Goal: Check status

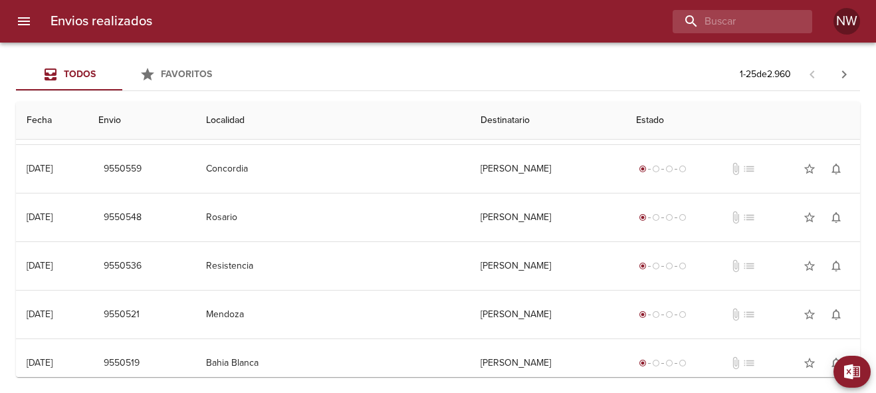
scroll to position [195, 0]
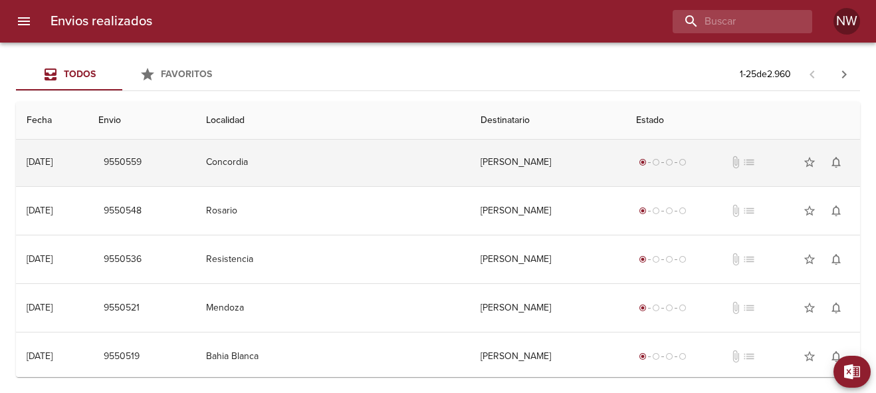
click at [470, 162] on td "[PERSON_NAME]" at bounding box center [547, 162] width 155 height 48
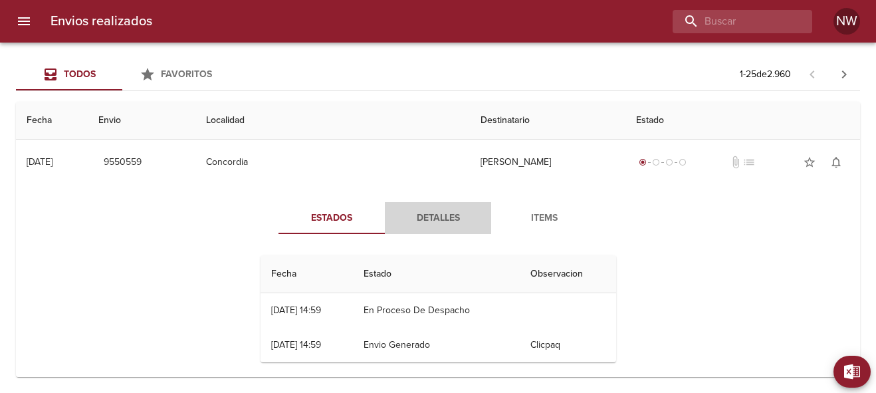
click at [430, 217] on span "Detalles" at bounding box center [438, 218] width 90 height 17
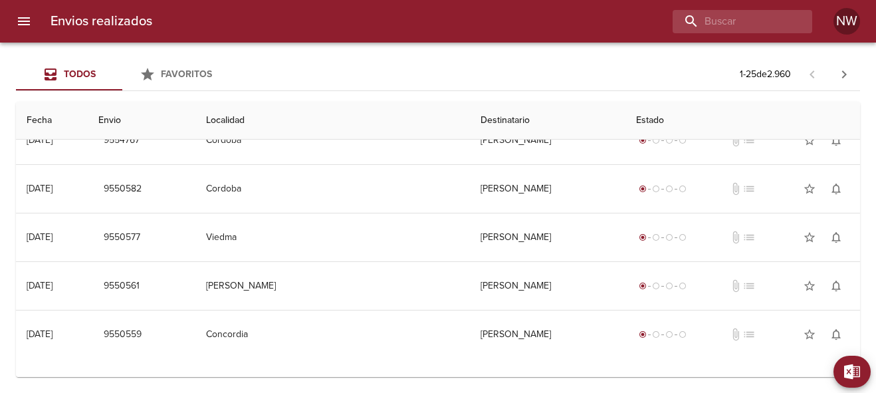
scroll to position [0, 0]
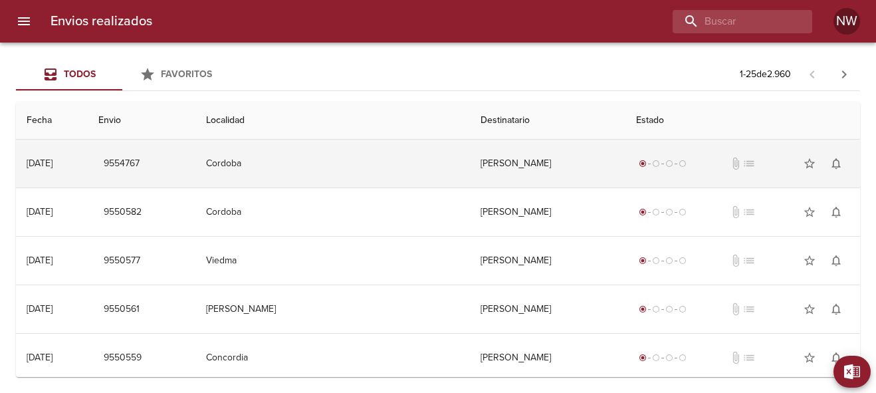
click at [470, 164] on td "[PERSON_NAME]" at bounding box center [547, 164] width 155 height 48
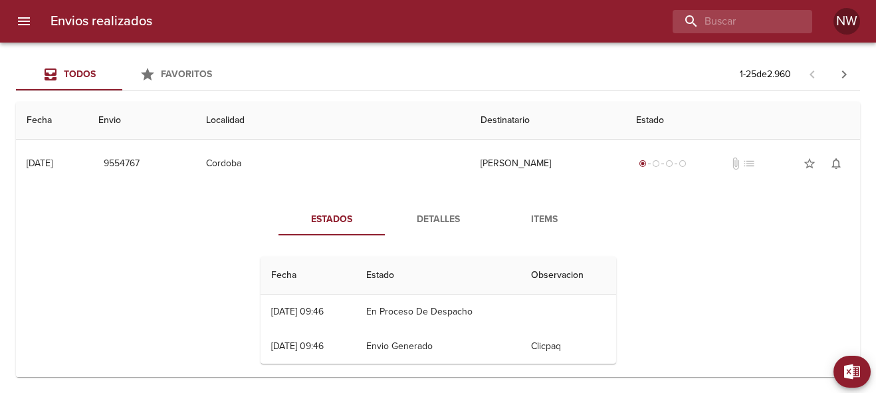
click at [436, 221] on span "Detalles" at bounding box center [438, 219] width 90 height 17
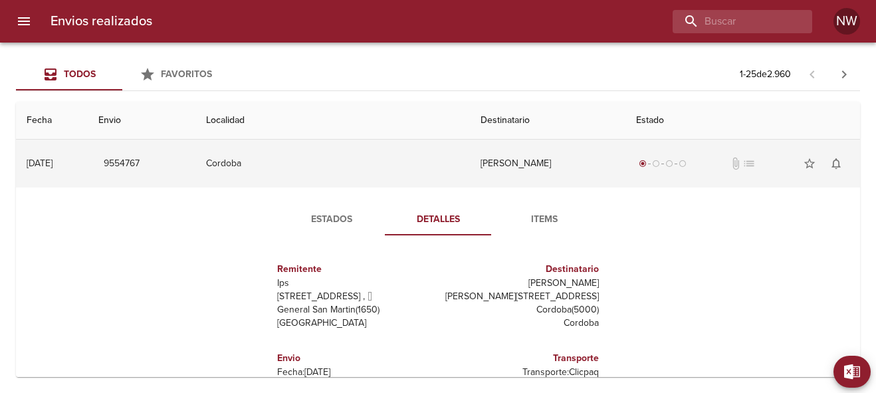
click at [470, 166] on td "[PERSON_NAME]" at bounding box center [547, 164] width 155 height 48
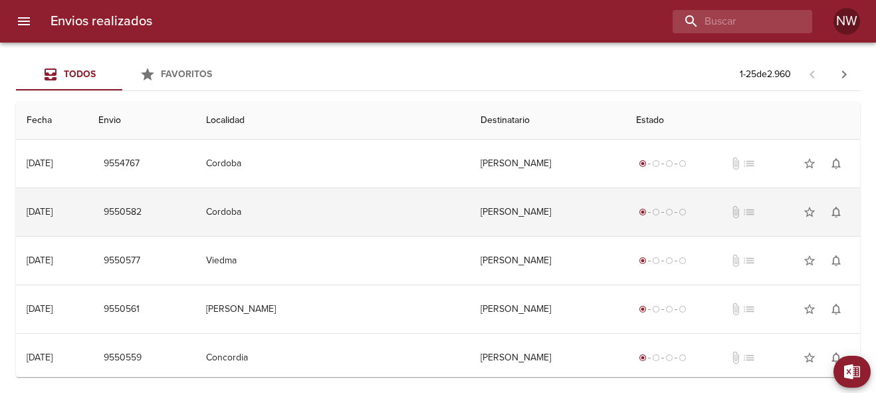
click at [470, 207] on td "[PERSON_NAME]" at bounding box center [547, 212] width 155 height 48
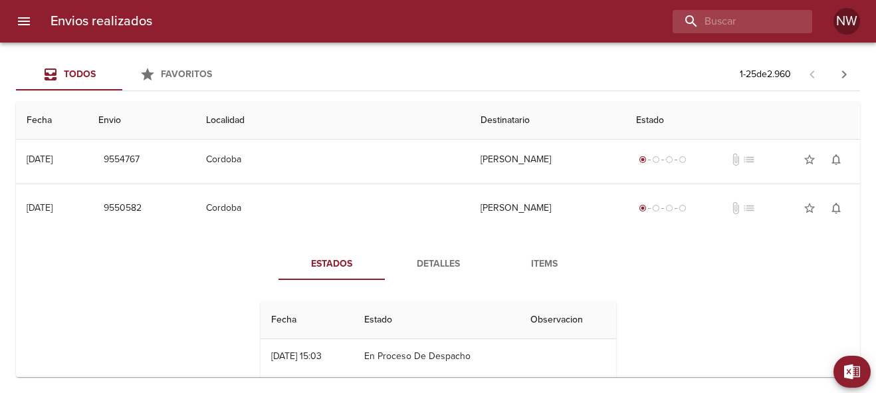
scroll to position [5, 0]
click at [428, 264] on span "Detalles" at bounding box center [438, 263] width 90 height 17
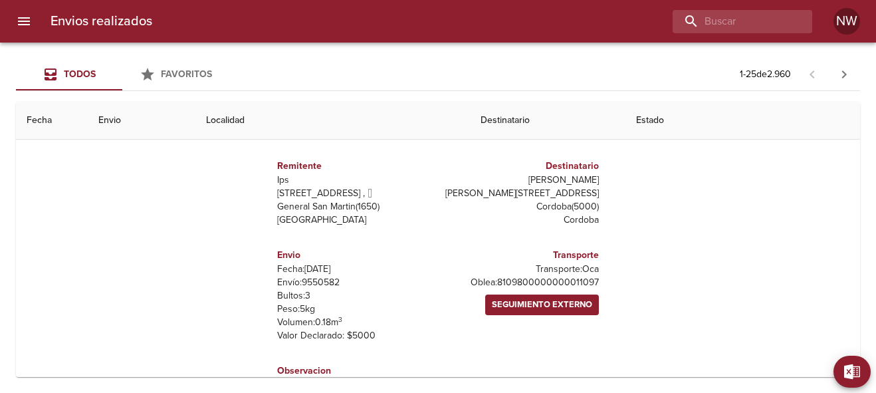
scroll to position [152, 0]
click at [470, 122] on th "Destinatario" at bounding box center [547, 121] width 155 height 38
click at [493, 122] on th "Destinatario" at bounding box center [547, 121] width 155 height 38
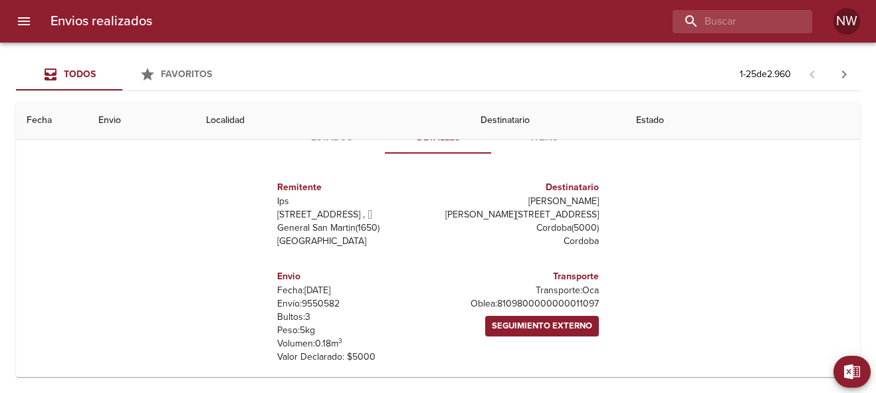
scroll to position [126, 0]
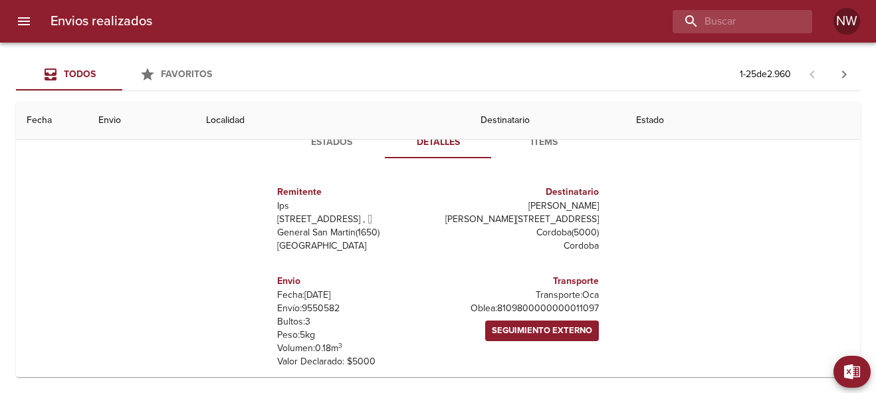
click at [447, 148] on span "Detalles" at bounding box center [438, 142] width 90 height 17
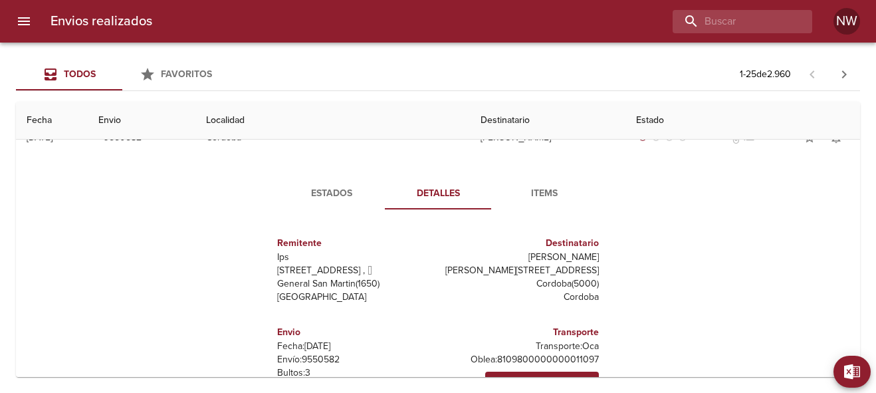
scroll to position [0, 0]
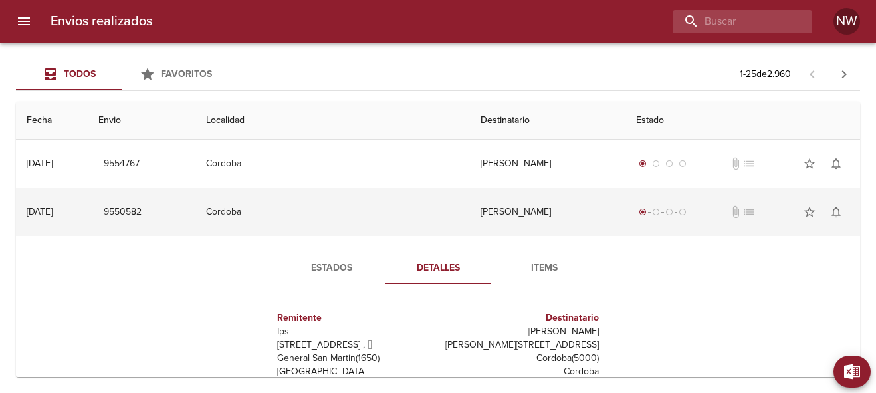
click at [507, 219] on td "[PERSON_NAME]" at bounding box center [547, 212] width 155 height 48
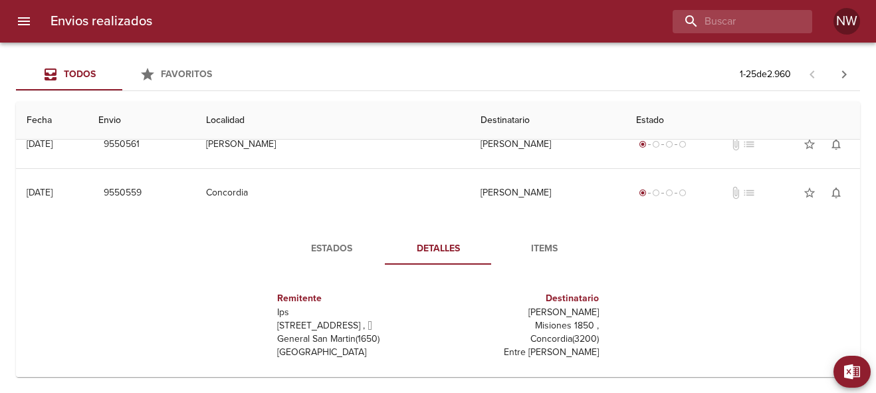
scroll to position [166, 0]
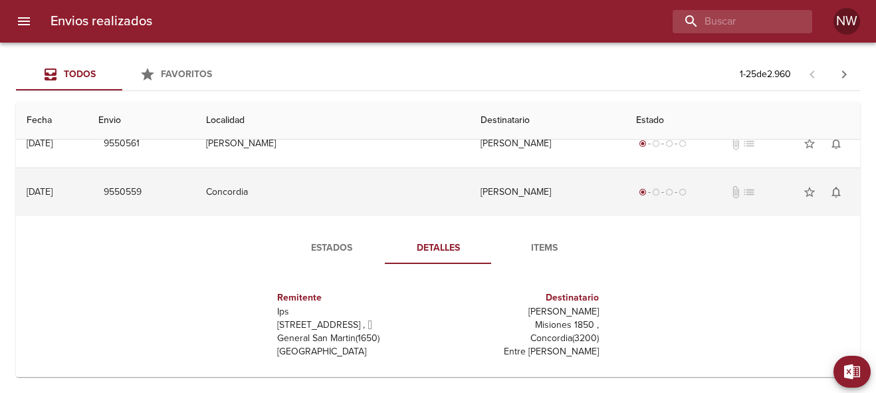
click at [470, 189] on td "[PERSON_NAME]" at bounding box center [547, 192] width 155 height 48
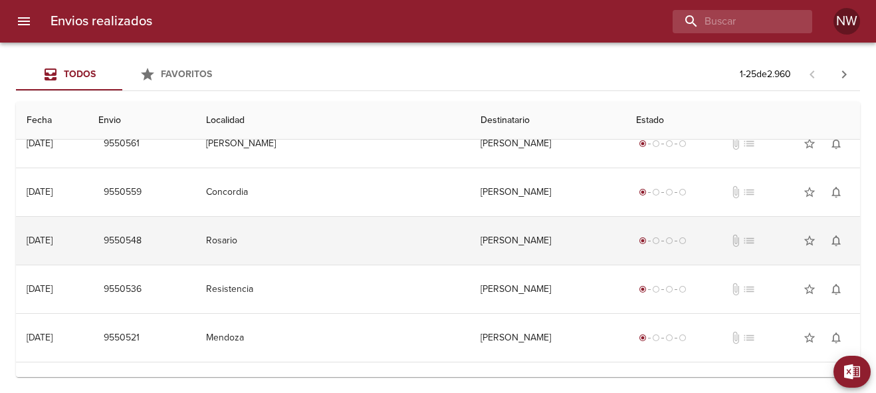
click at [470, 239] on td "[PERSON_NAME]" at bounding box center [547, 241] width 155 height 48
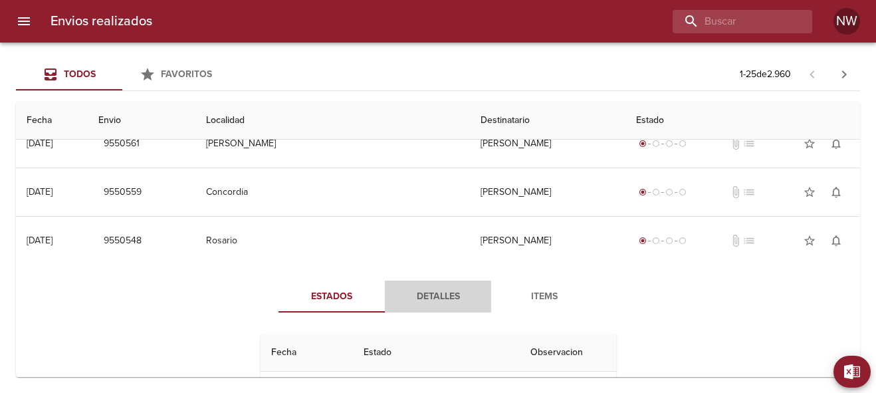
click at [446, 297] on span "Detalles" at bounding box center [438, 297] width 90 height 17
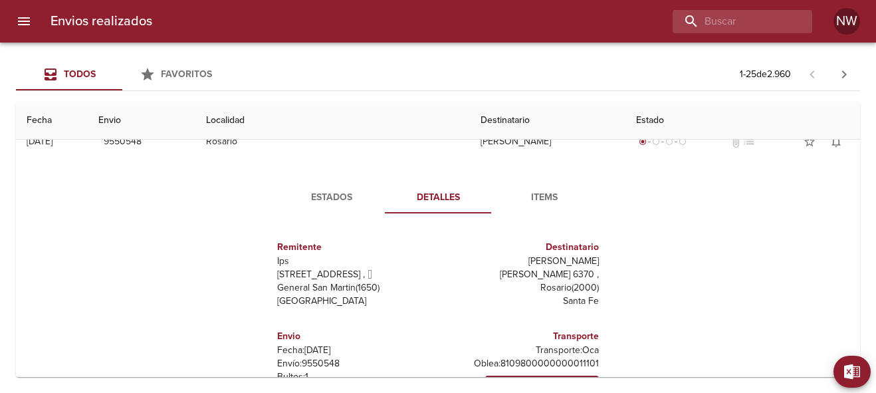
scroll to position [256, 0]
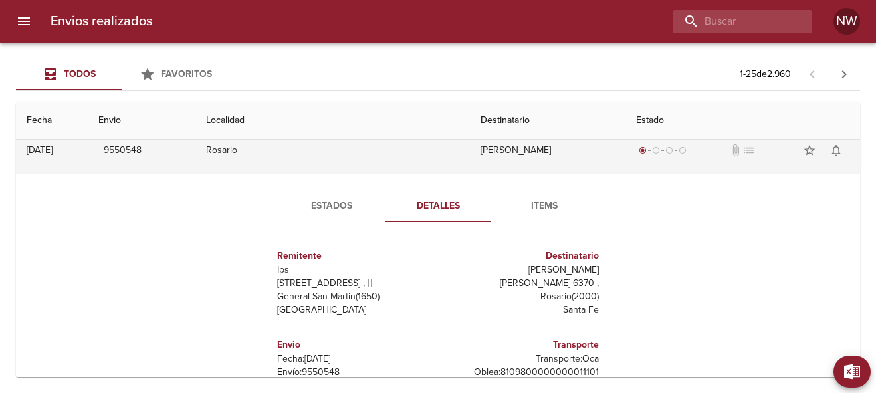
click at [470, 150] on td "[PERSON_NAME]" at bounding box center [547, 150] width 155 height 48
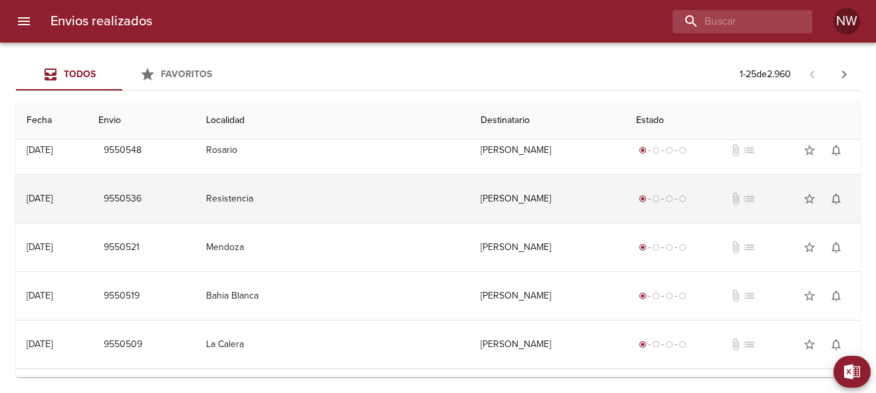
click at [470, 201] on td "[PERSON_NAME]" at bounding box center [547, 199] width 155 height 48
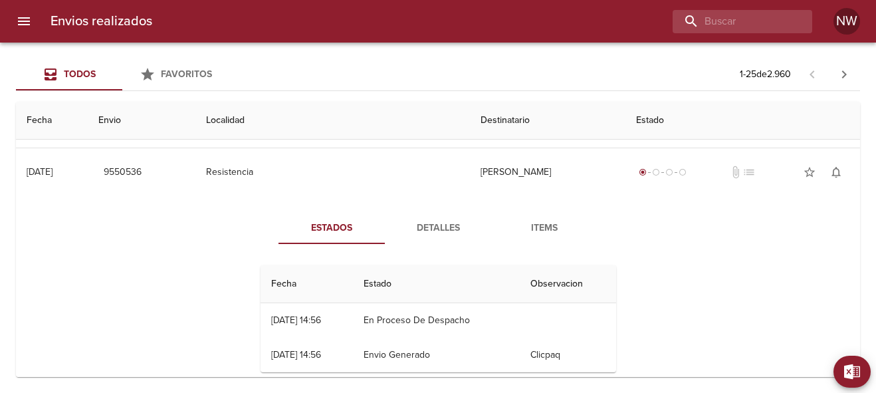
scroll to position [283, 0]
click at [440, 223] on span "Detalles" at bounding box center [438, 227] width 90 height 17
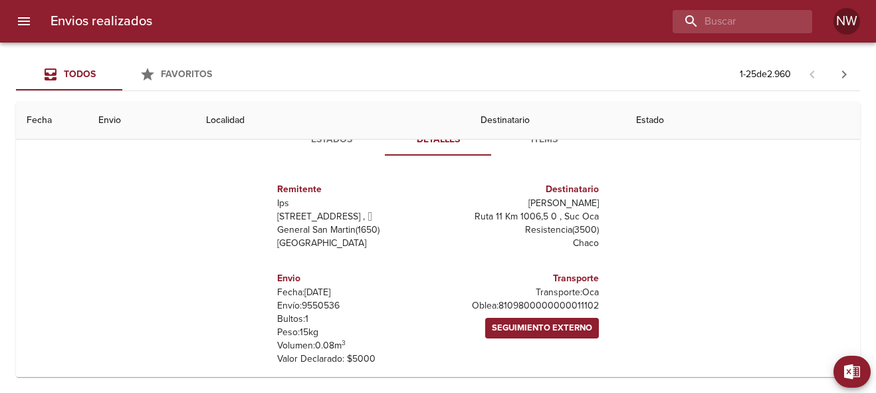
scroll to position [371, 0]
click at [666, 233] on div "Estados Detalles Items Remitente Ips [STREET_ADDRESS][PERSON_NAME] ( 1650 ) [GE…" at bounding box center [438, 277] width 823 height 339
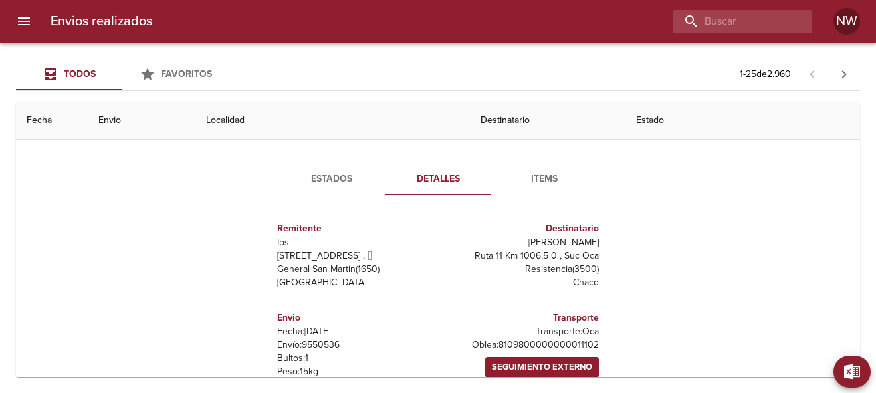
scroll to position [330, 0]
click at [440, 182] on span "Detalles" at bounding box center [438, 180] width 90 height 17
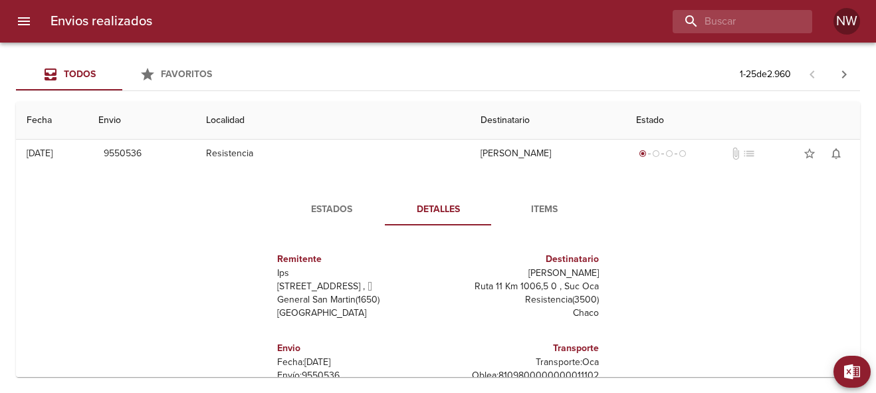
scroll to position [299, 0]
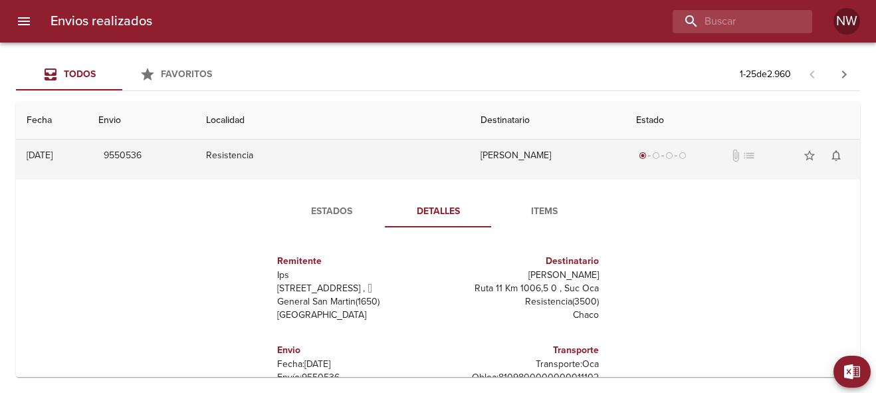
click at [470, 156] on td "[PERSON_NAME]" at bounding box center [547, 156] width 155 height 48
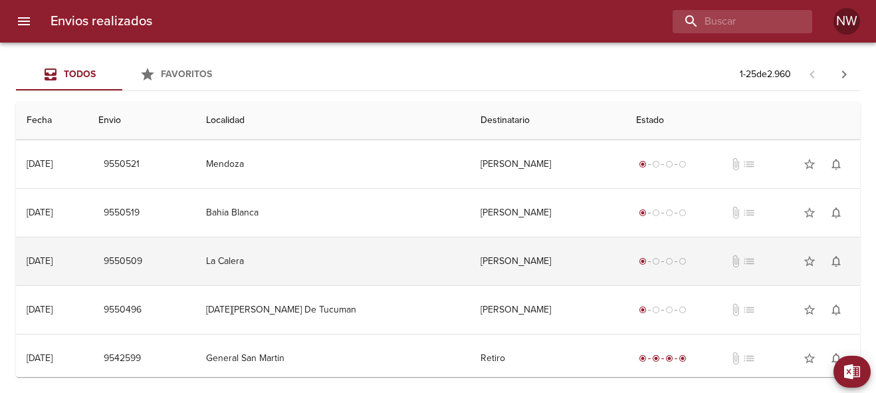
scroll to position [338, 0]
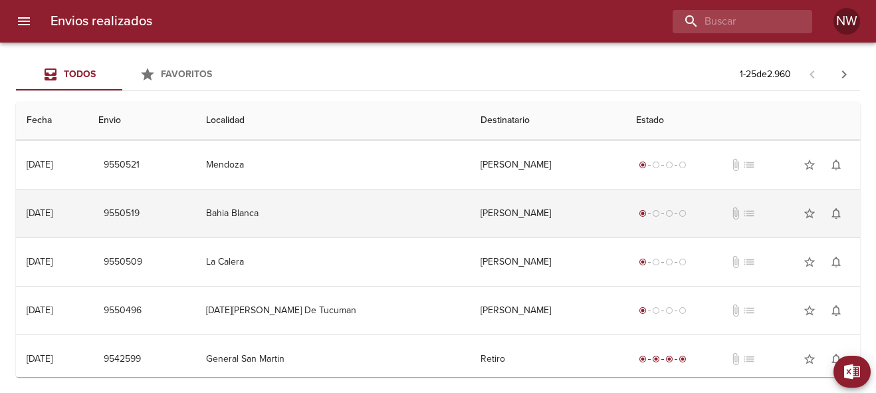
click at [470, 211] on td "[PERSON_NAME]" at bounding box center [547, 213] width 155 height 48
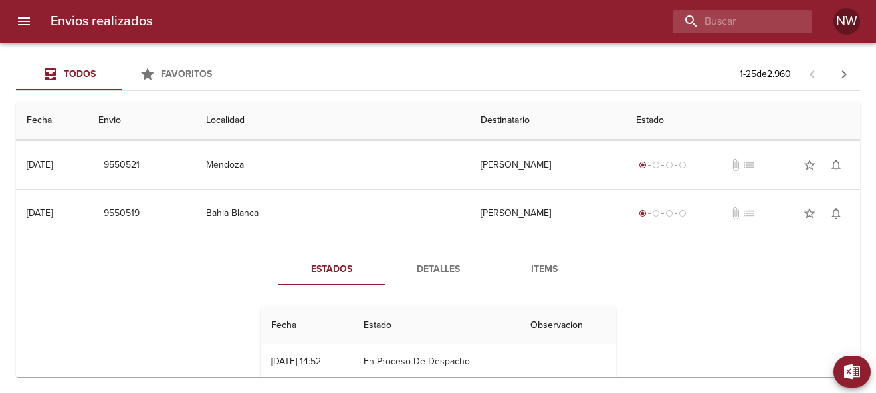
click at [443, 269] on span "Detalles" at bounding box center [438, 269] width 90 height 17
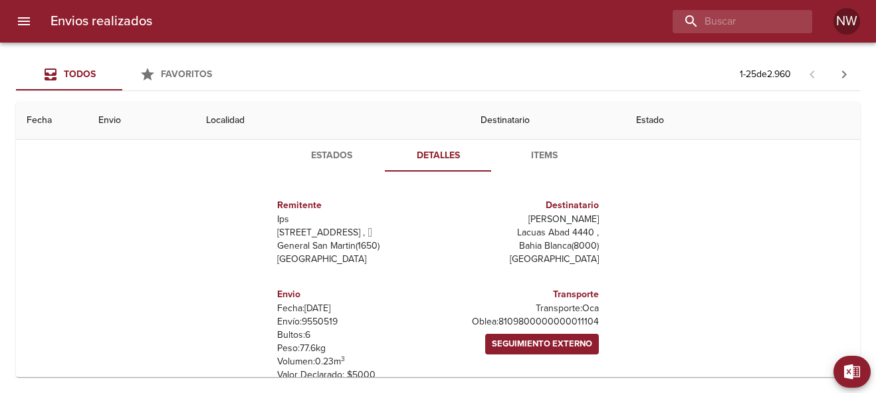
scroll to position [434, 0]
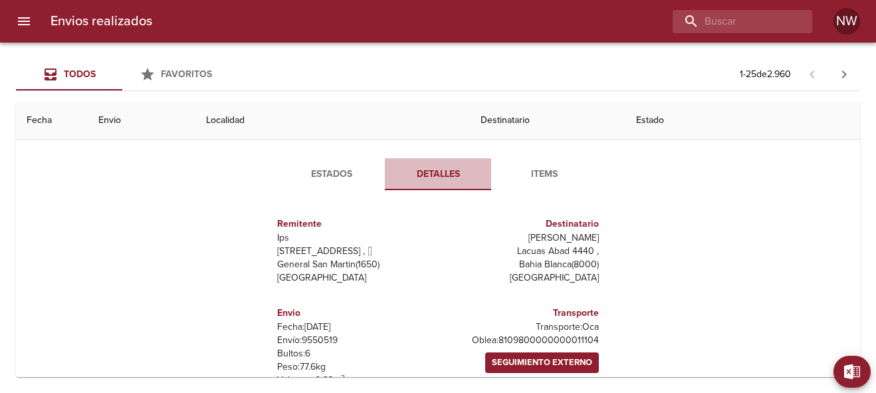
click at [447, 176] on span "Detalles" at bounding box center [438, 174] width 90 height 17
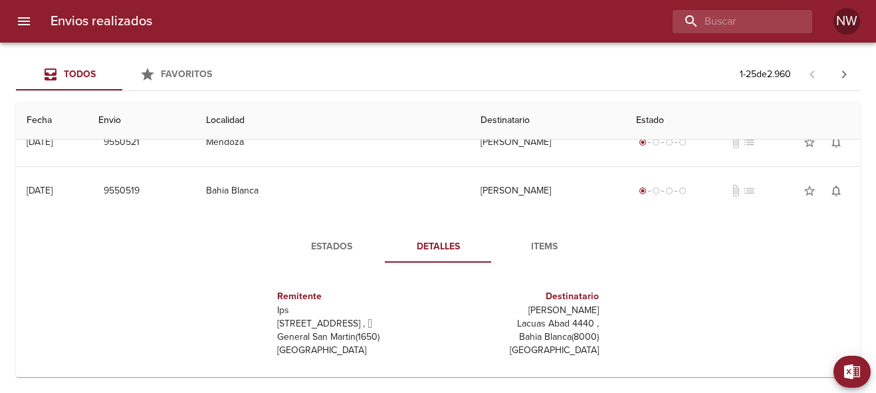
scroll to position [355, 0]
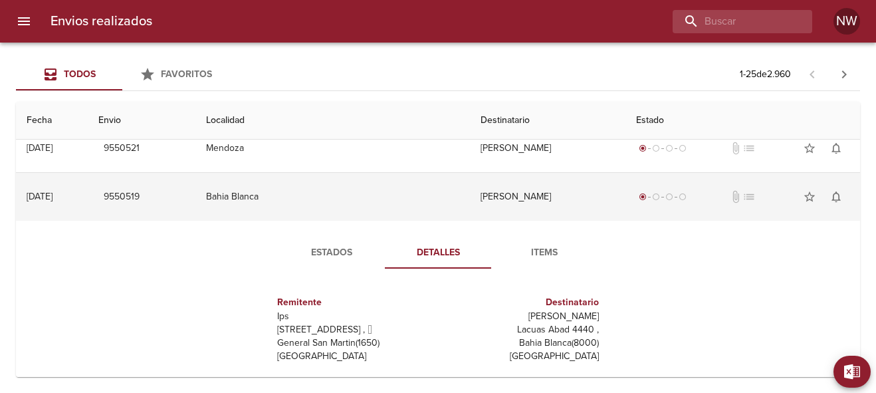
click at [470, 197] on td "[PERSON_NAME]" at bounding box center [547, 197] width 155 height 48
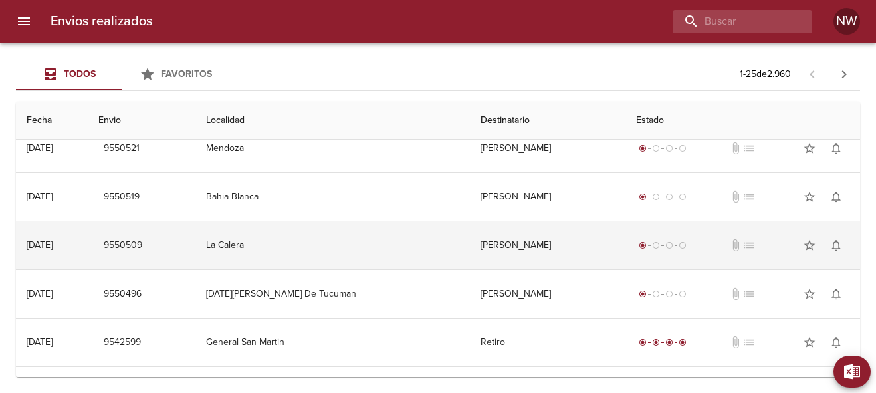
click at [470, 248] on td "[PERSON_NAME]" at bounding box center [547, 245] width 155 height 48
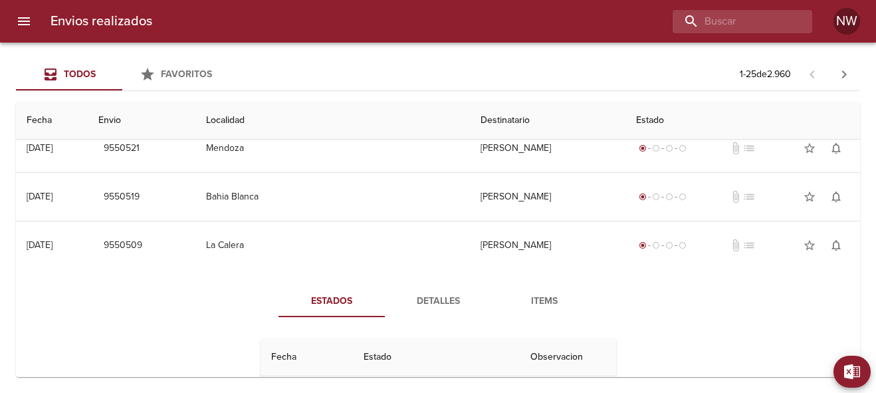
scroll to position [421, 0]
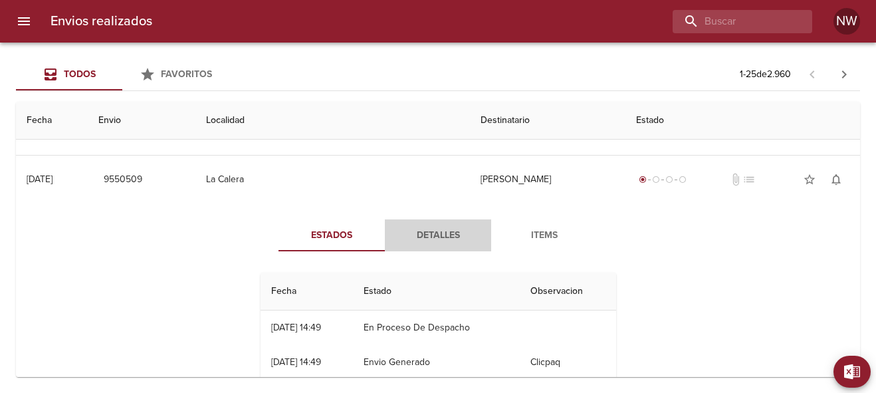
click at [442, 236] on span "Detalles" at bounding box center [438, 235] width 90 height 17
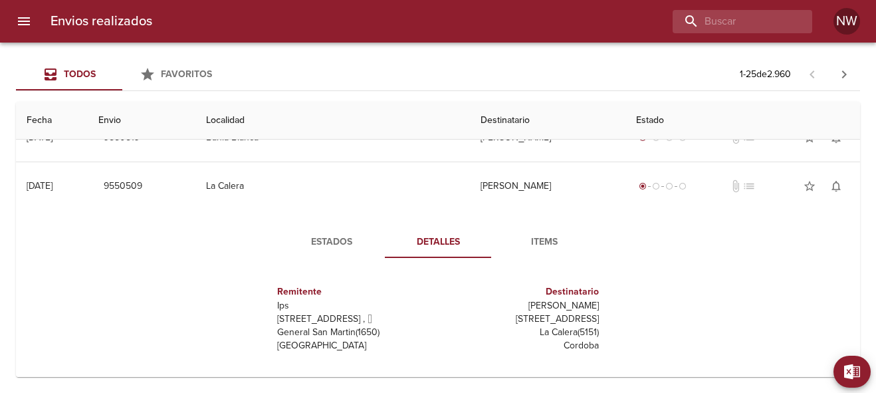
scroll to position [410, 0]
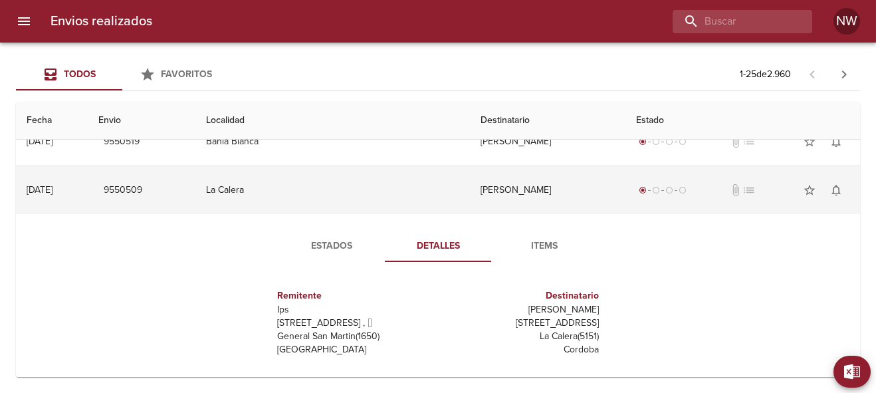
click at [470, 189] on td "[PERSON_NAME]" at bounding box center [547, 190] width 155 height 48
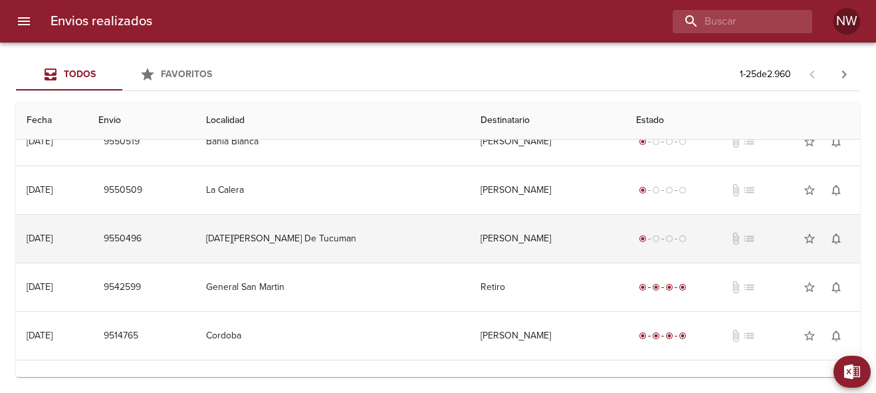
click at [470, 244] on td "[PERSON_NAME]" at bounding box center [547, 239] width 155 height 48
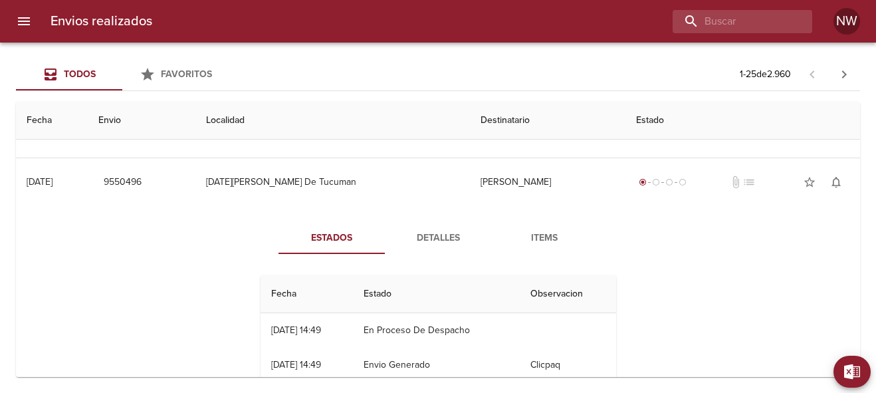
scroll to position [467, 0]
click at [436, 239] on span "Detalles" at bounding box center [438, 237] width 90 height 17
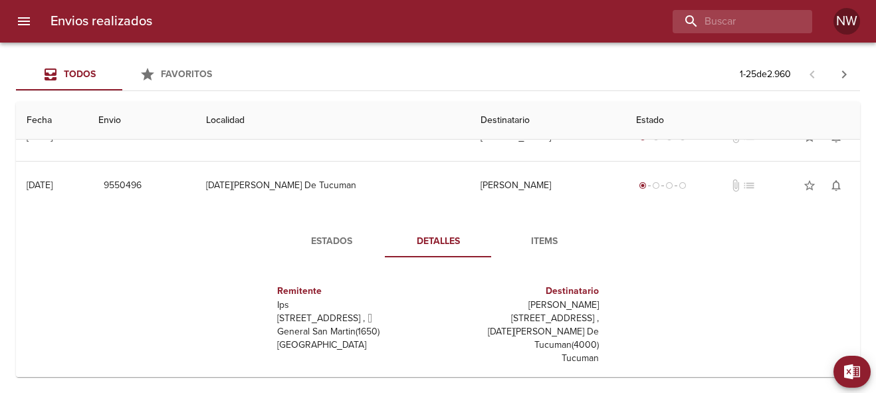
scroll to position [447, 0]
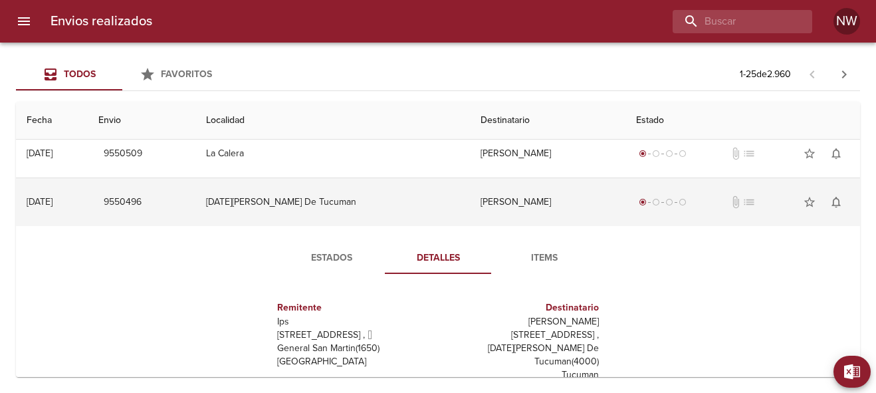
click at [470, 197] on td "[PERSON_NAME]" at bounding box center [547, 202] width 155 height 48
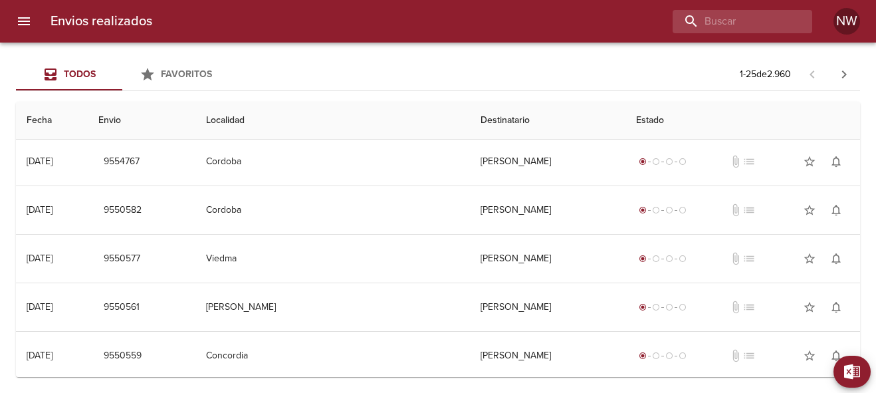
scroll to position [0, 0]
